Goal: Find contact information: Find contact information

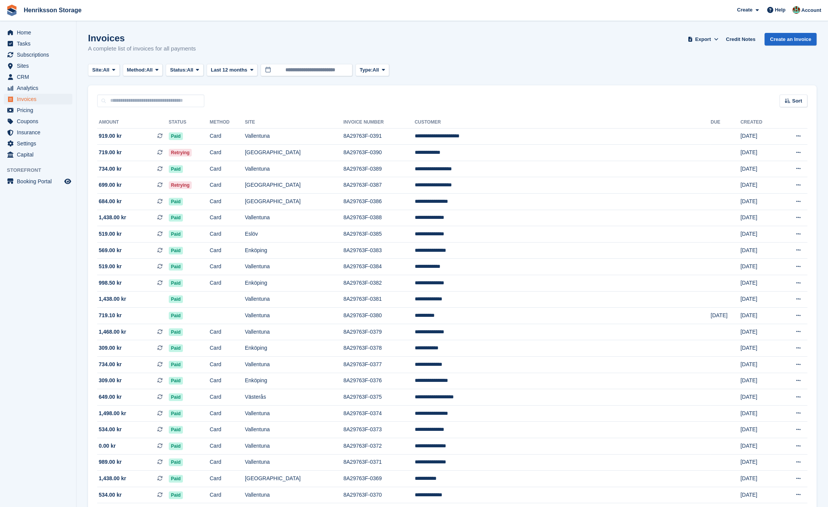
click at [322, 93] on div "Sort Sort by Date created Created (oldest first) Created (newest first)" at bounding box center [452, 96] width 728 height 22
click at [33, 54] on span "Subscriptions" at bounding box center [40, 54] width 46 height 11
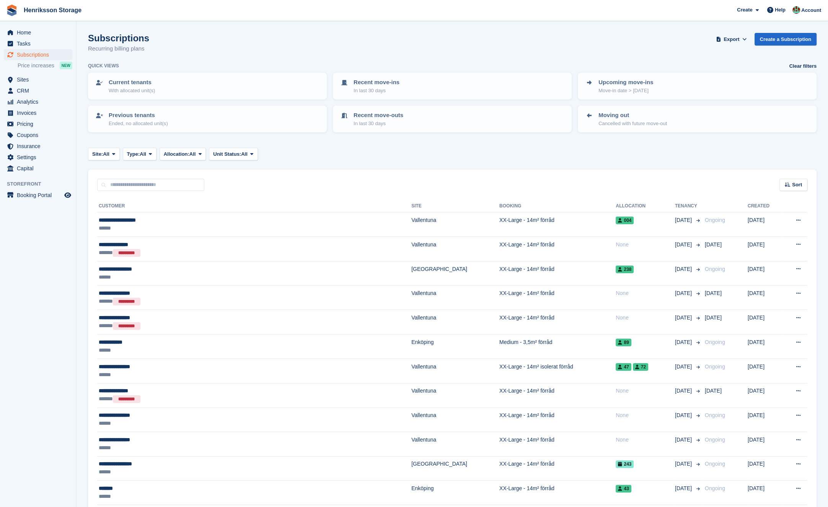
click at [584, 46] on div "Subscriptions Recurring billing plans Export Export Subscriptions Export a CSV …" at bounding box center [452, 47] width 728 height 29
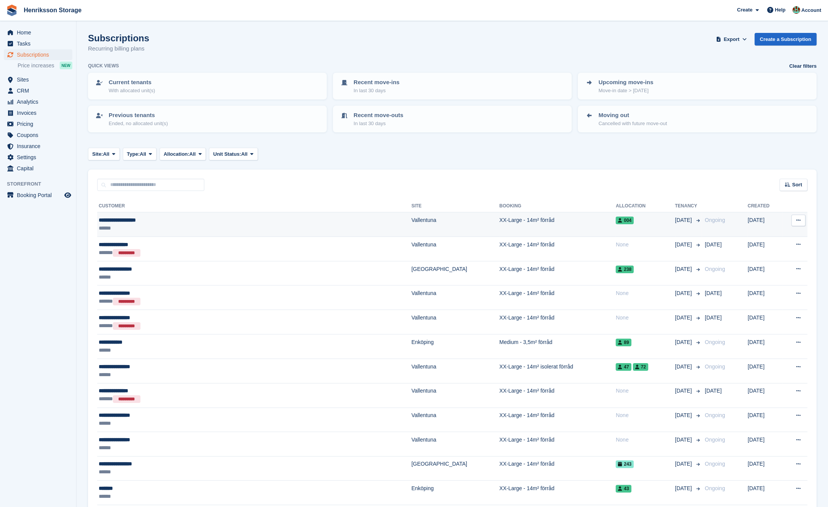
click at [226, 224] on div "******" at bounding box center [198, 228] width 198 height 8
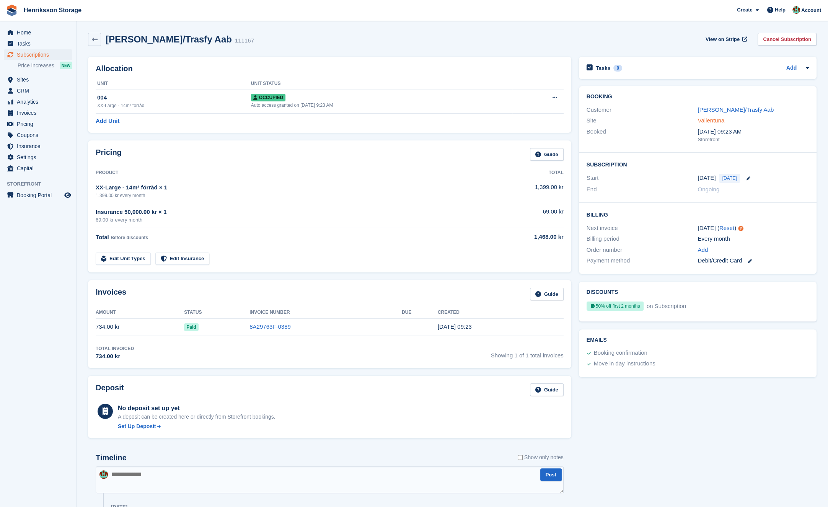
click at [712, 121] on link "Vallentuna" at bounding box center [710, 120] width 27 height 7
click at [709, 107] on link "Muhammed/Trasfy Aab" at bounding box center [735, 109] width 76 height 7
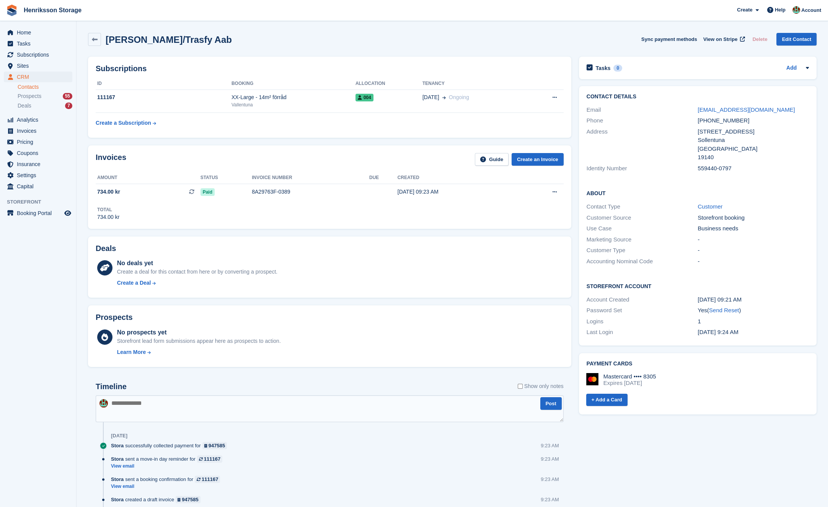
click at [718, 122] on div "+46760070898" at bounding box center [752, 120] width 111 height 9
copy div "+46760070898"
click at [726, 121] on div "+46760070898" at bounding box center [752, 120] width 111 height 9
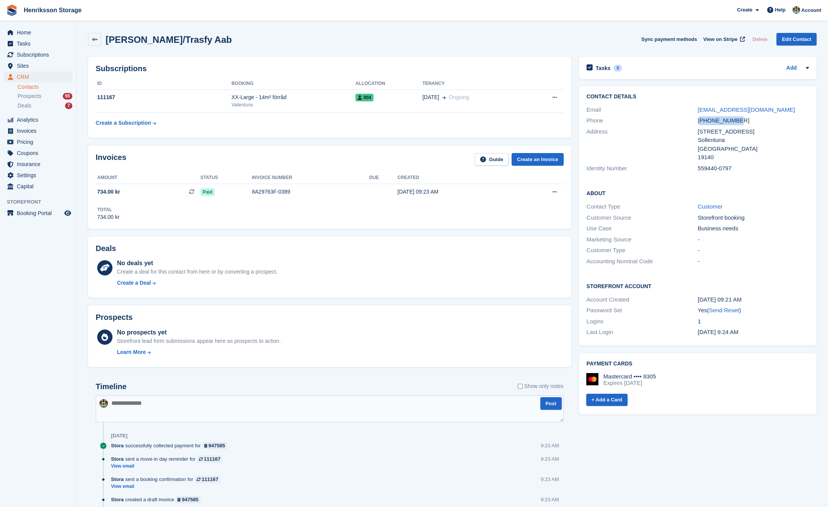
click at [726, 121] on div "+46760070898" at bounding box center [752, 120] width 111 height 9
